Goal: Task Accomplishment & Management: Use online tool/utility

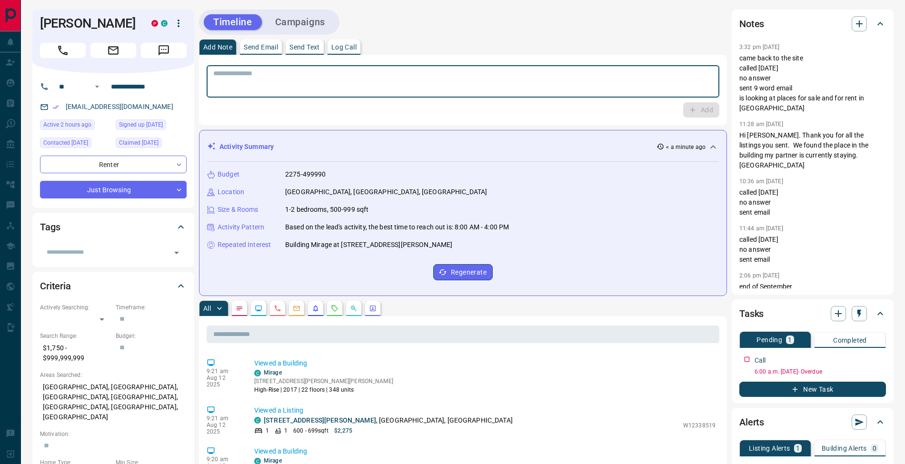
click at [363, 83] on textarea at bounding box center [462, 81] width 499 height 24
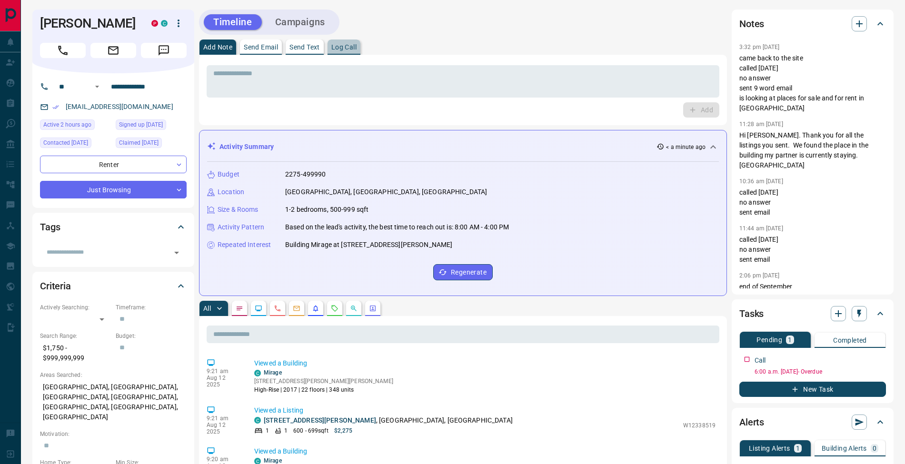
click at [356, 49] on p "Log Call" at bounding box center [343, 47] width 25 height 7
click at [712, 108] on button "Log Call" at bounding box center [700, 109] width 38 height 15
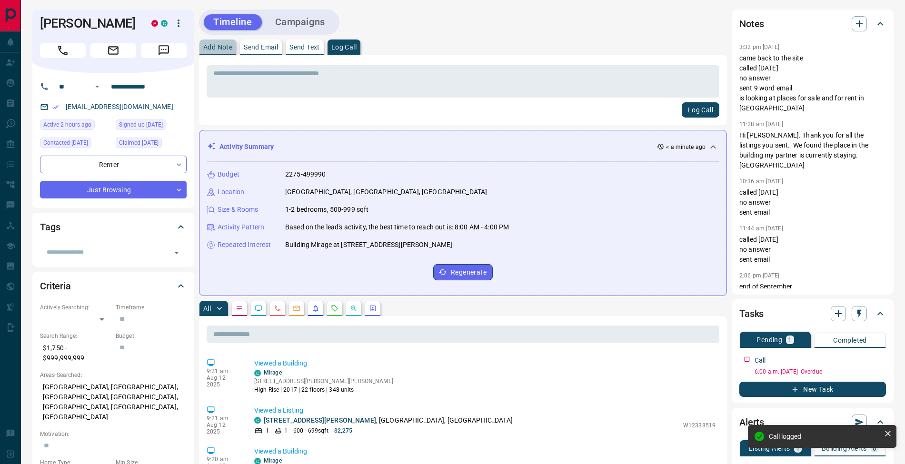
click at [218, 50] on p "Add Note" at bounding box center [217, 47] width 29 height 7
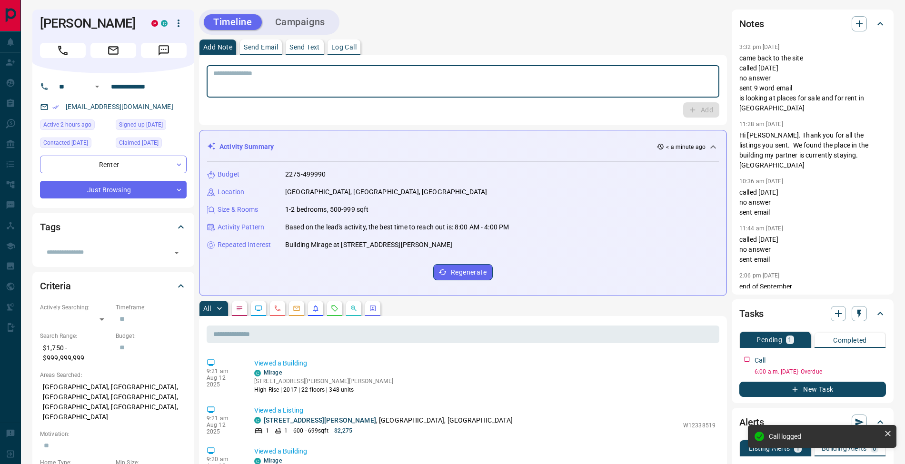
click at [233, 80] on textarea at bounding box center [462, 81] width 499 height 24
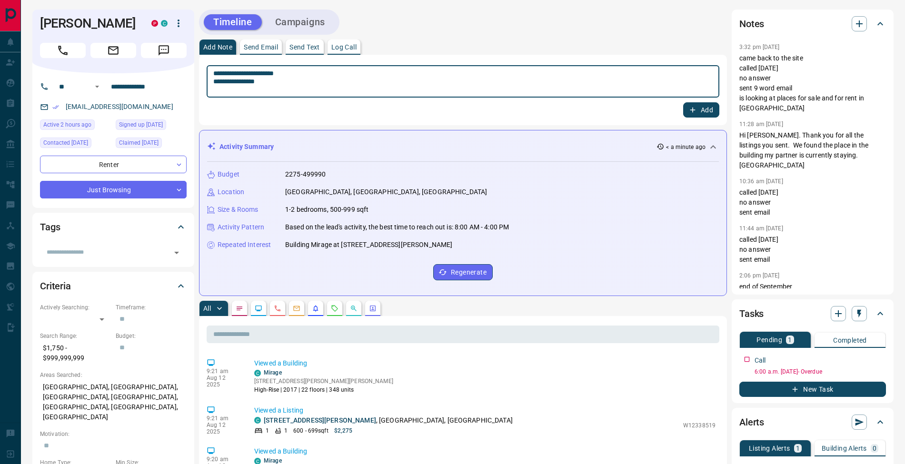
type textarea "**********"
click at [694, 111] on icon "button" at bounding box center [692, 110] width 9 height 9
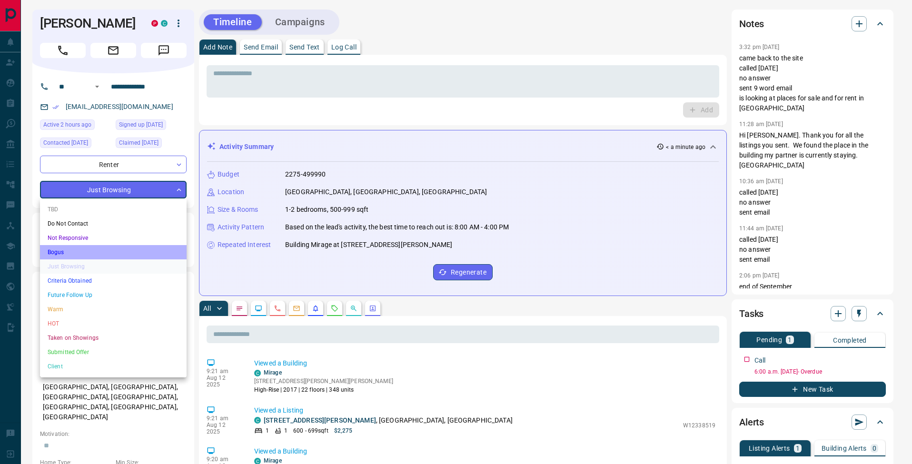
click at [91, 256] on li "Bogus" at bounding box center [113, 252] width 147 height 14
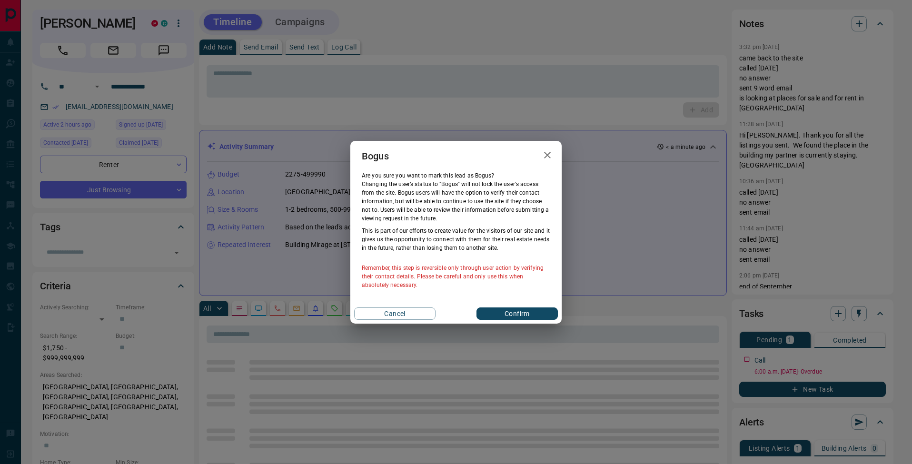
click at [532, 314] on button "Confirm" at bounding box center [516, 313] width 81 height 12
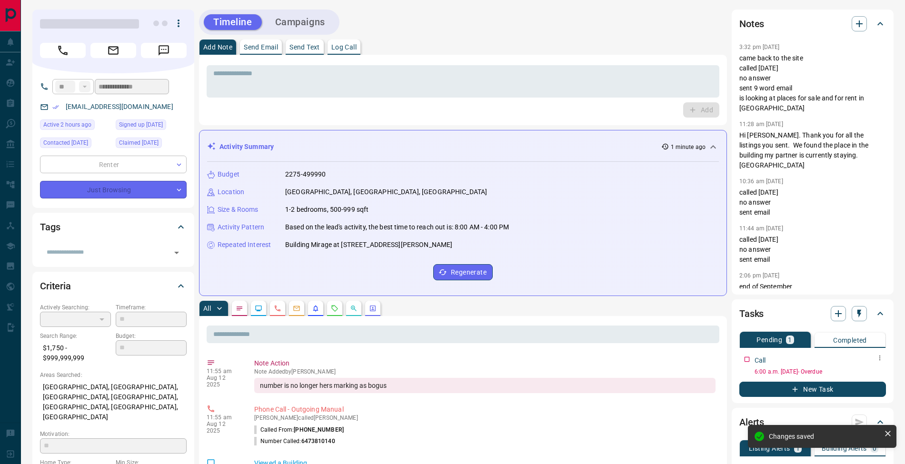
type input "**********"
type input "*"
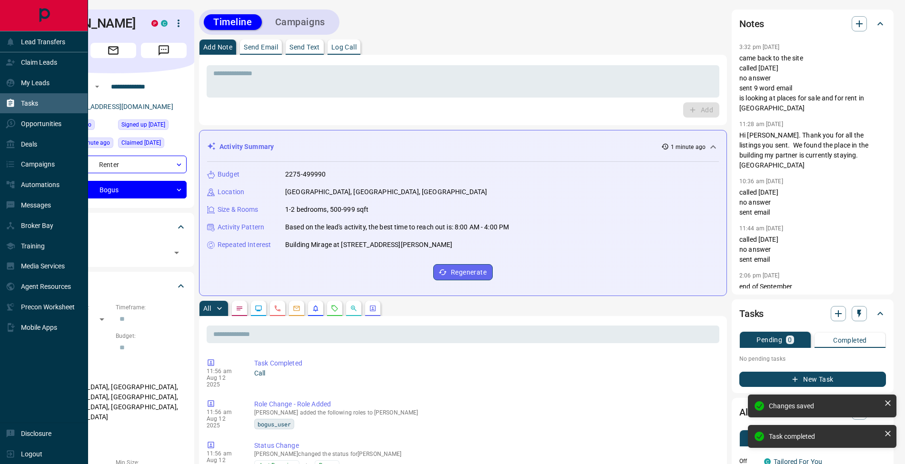
click at [8, 104] on icon at bounding box center [10, 103] width 7 height 8
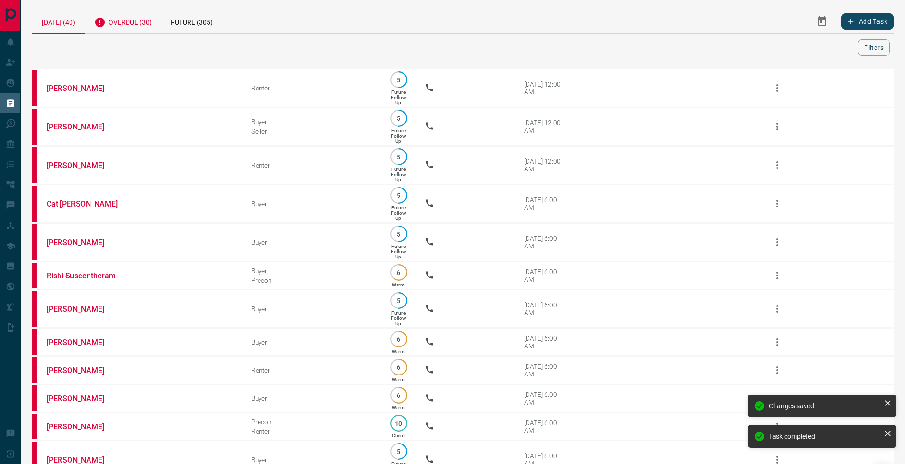
click at [149, 20] on div "Overdue (30)" at bounding box center [123, 21] width 77 height 23
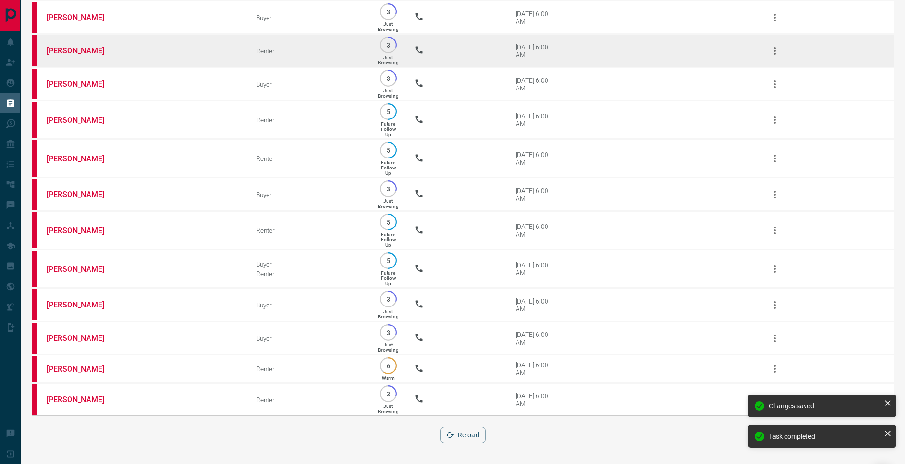
scroll to position [698, 0]
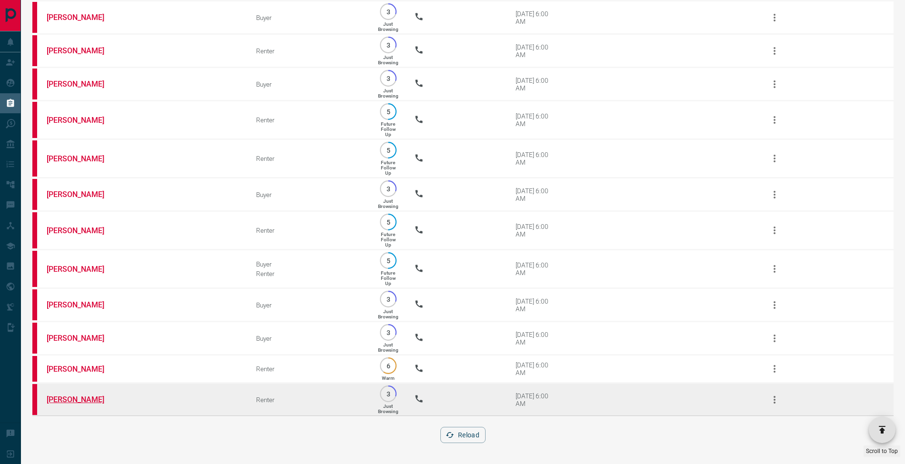
click at [79, 402] on link "[PERSON_NAME]" at bounding box center [82, 399] width 71 height 9
